Goal: Download file/media

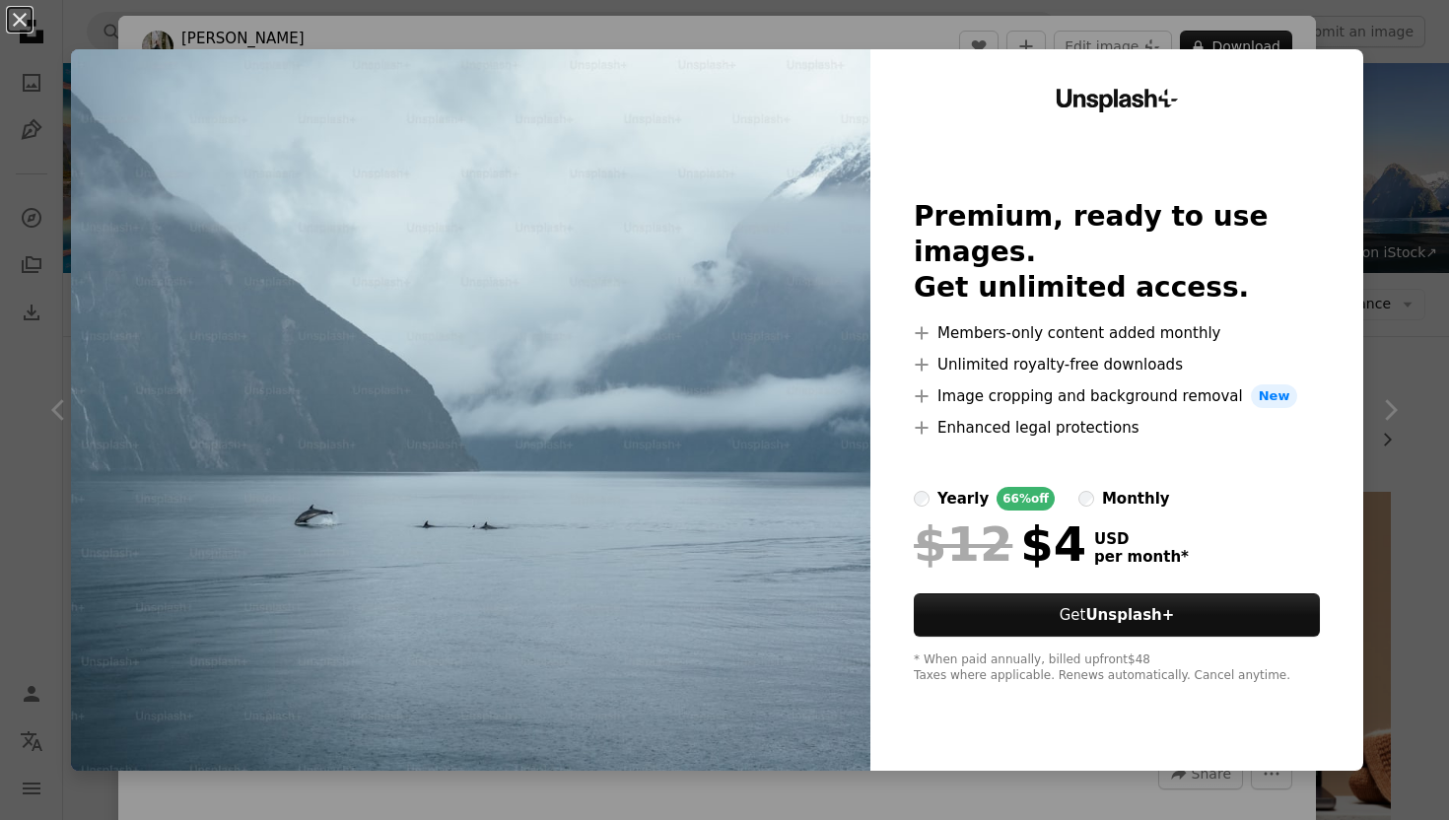
scroll to position [3681, 0]
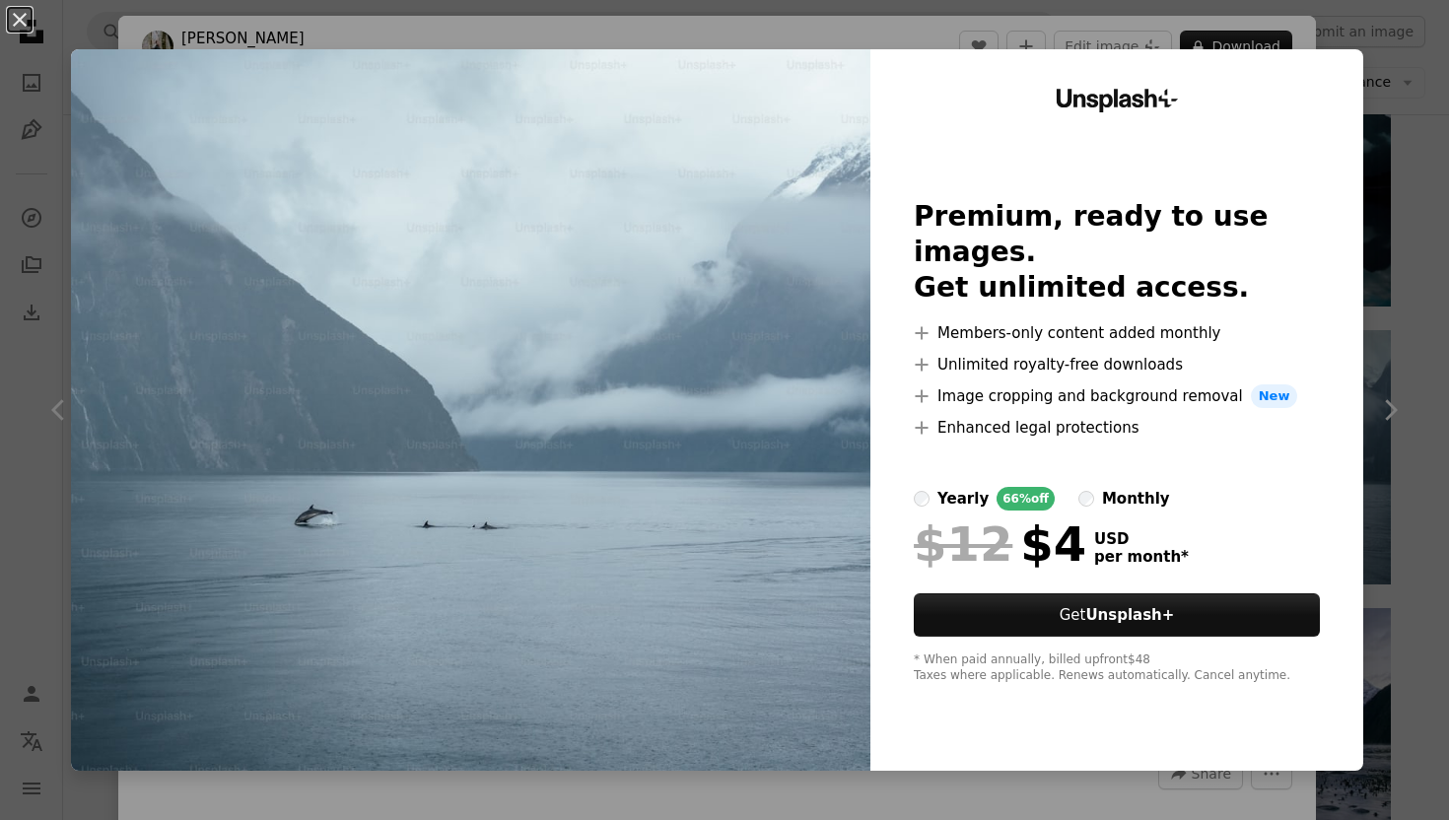
click at [1132, 487] on div "monthly" at bounding box center [1136, 499] width 68 height 24
click at [1388, 212] on div "An X shape Unsplash+ Premium, ready to use images. Get unlimited access. A plus…" at bounding box center [724, 410] width 1449 height 820
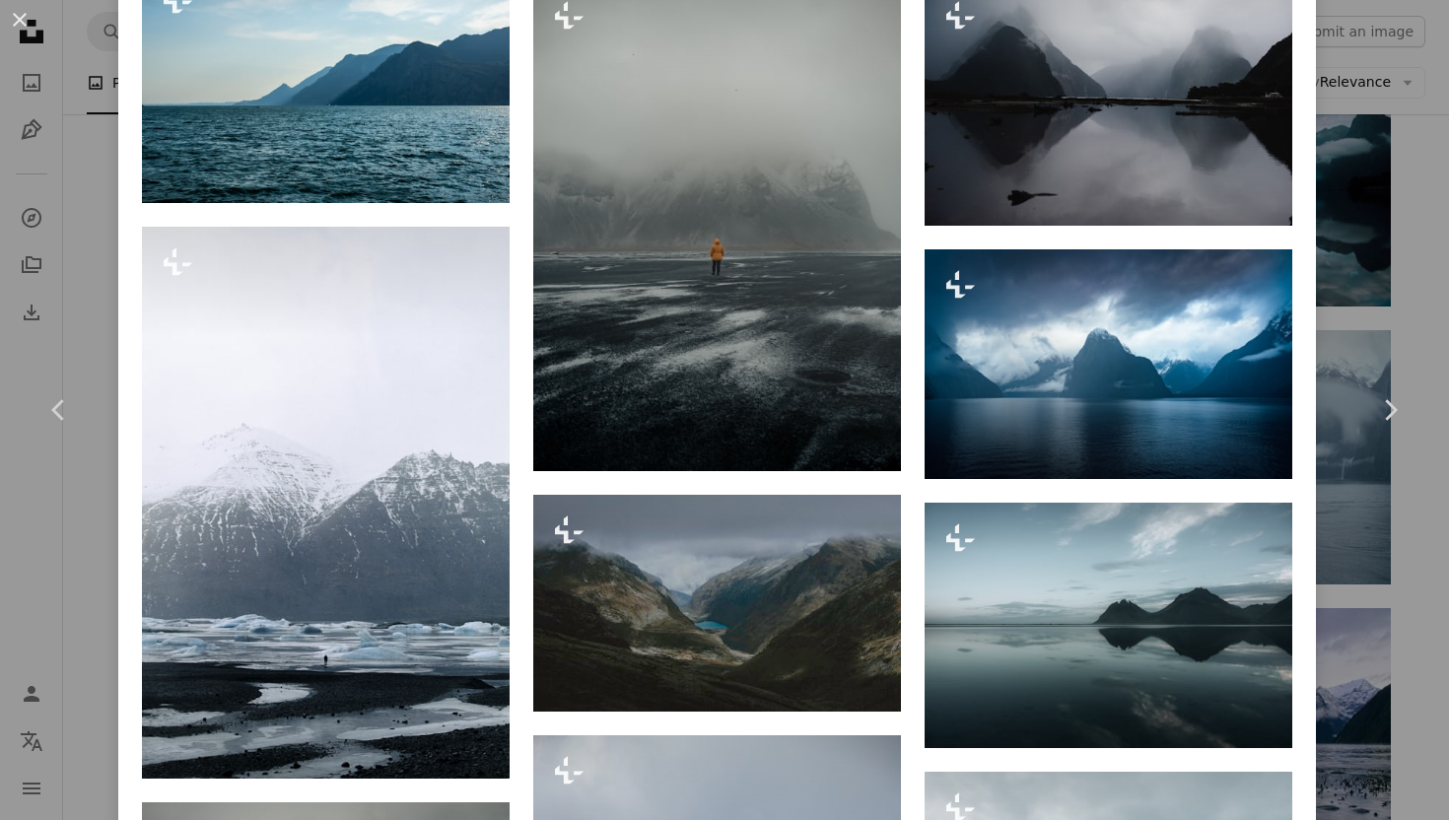
scroll to position [2366, 0]
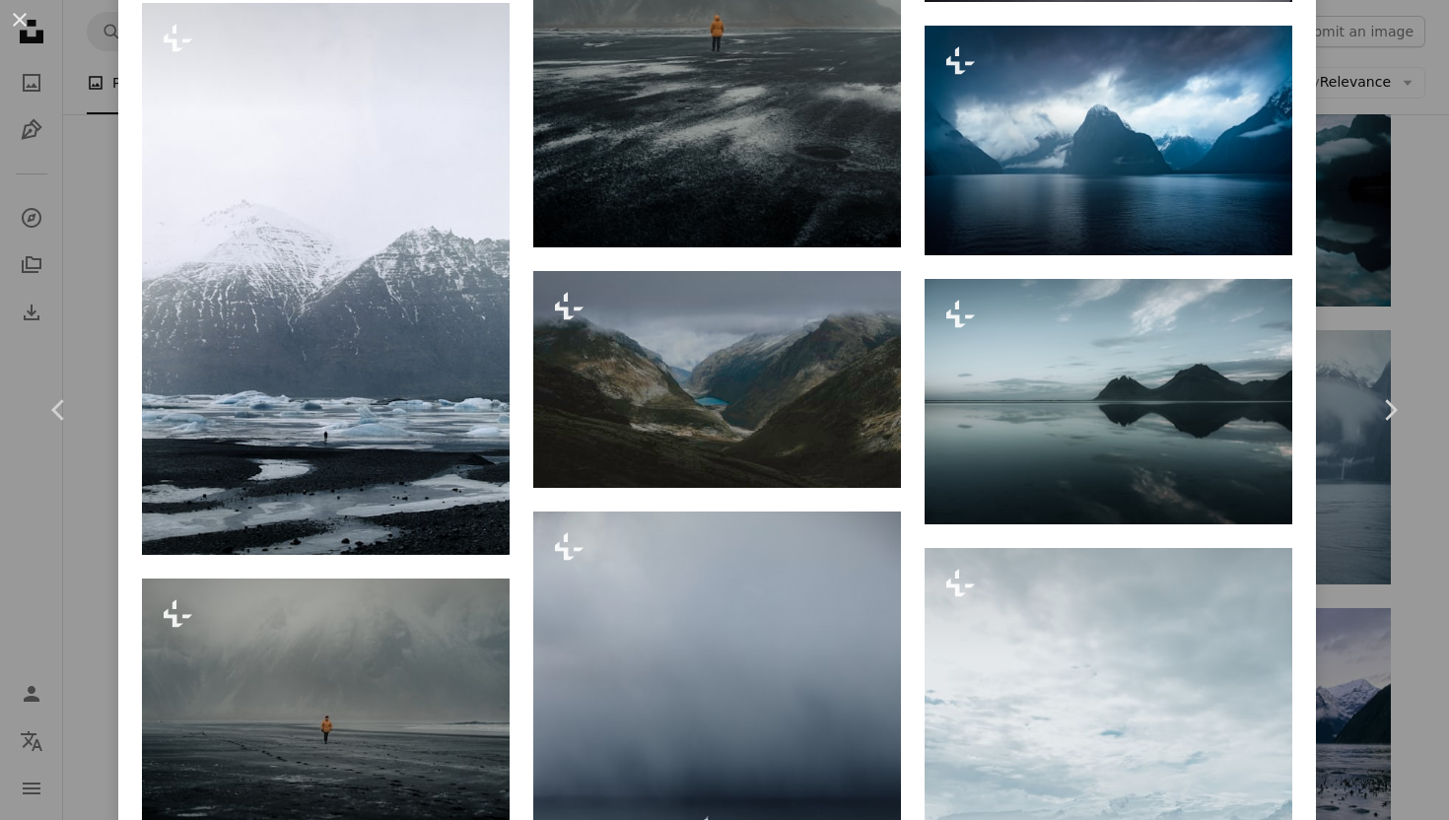
click at [1418, 541] on div "An X shape Chevron left Chevron right [PERSON_NAME] For Unsplash+ A heart A plu…" at bounding box center [724, 410] width 1449 height 820
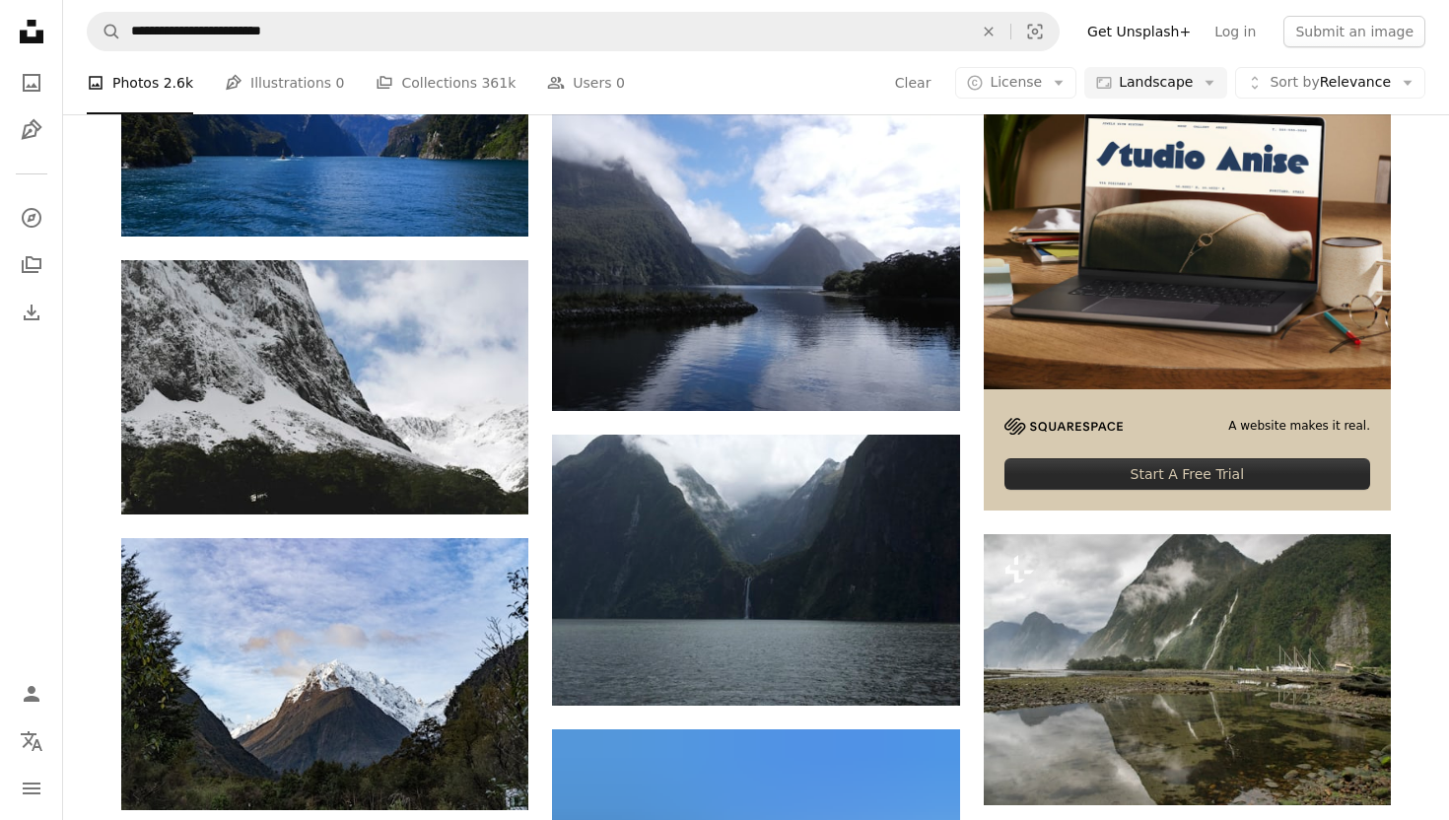
scroll to position [6939, 0]
